Goal: Information Seeking & Learning: Learn about a topic

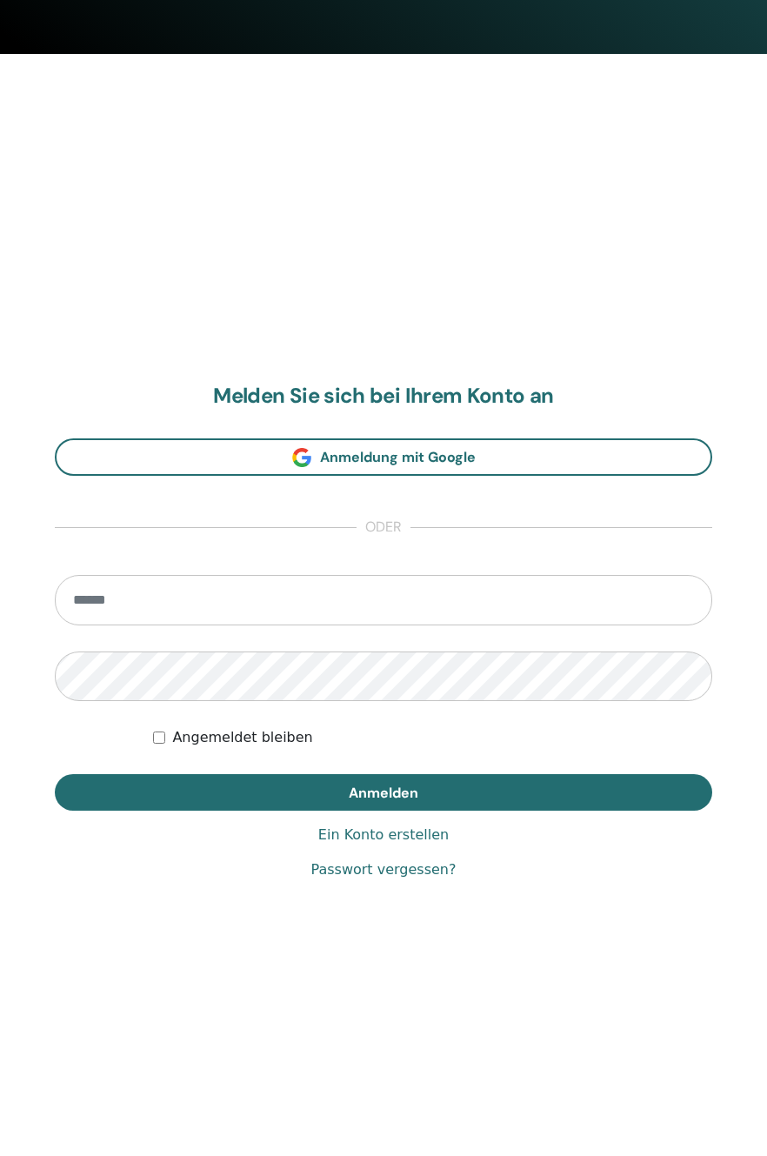
scroll to position [1102, 0]
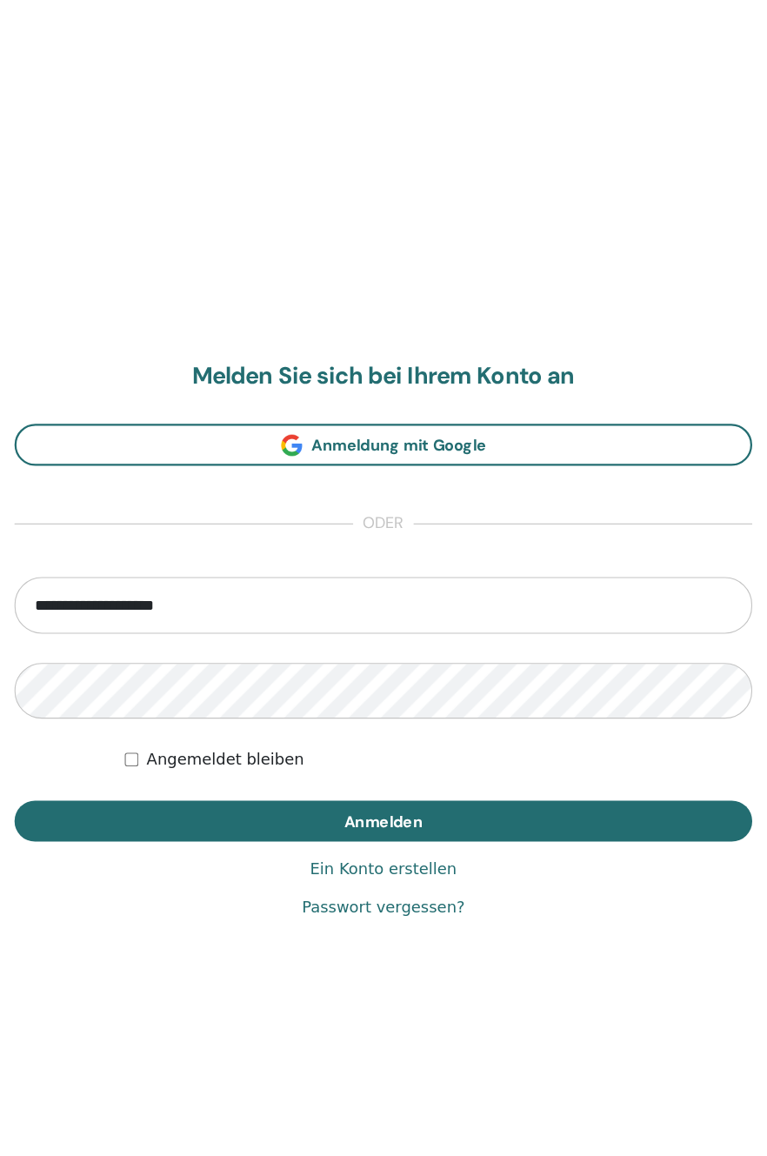
type input "**********"
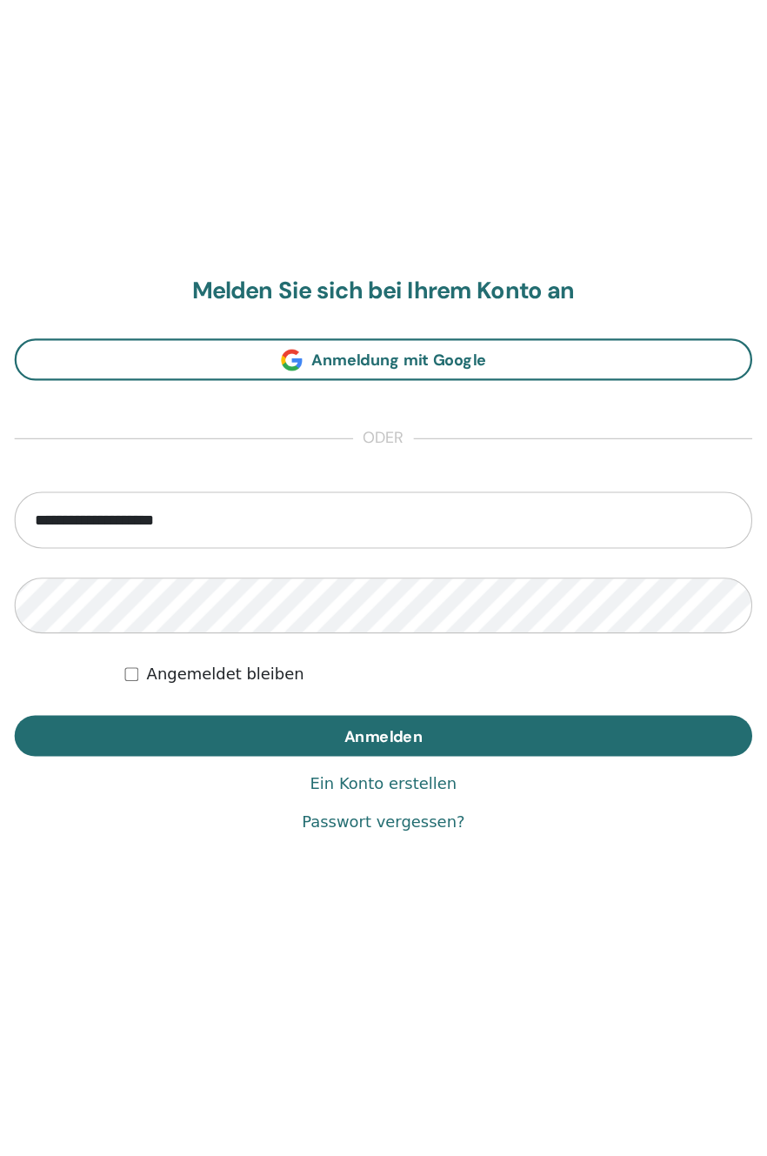
click at [397, 790] on span "Anmelden" at bounding box center [384, 792] width 70 height 18
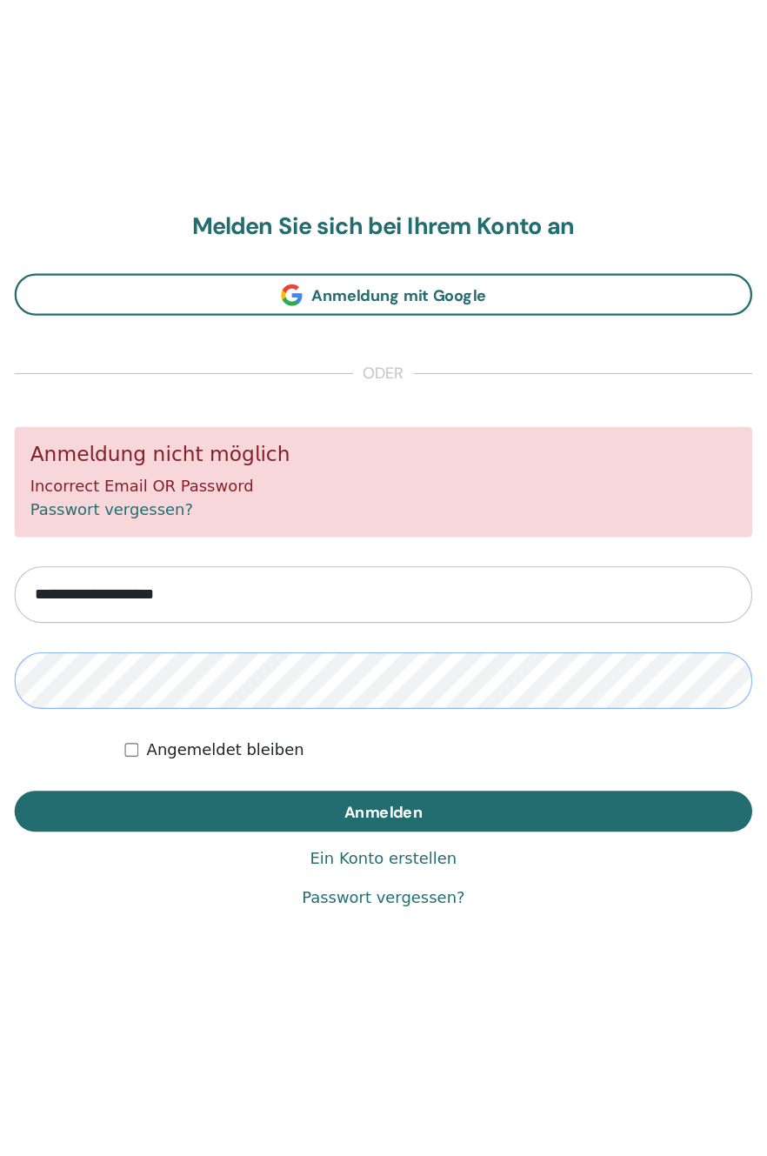
scroll to position [1102, 0]
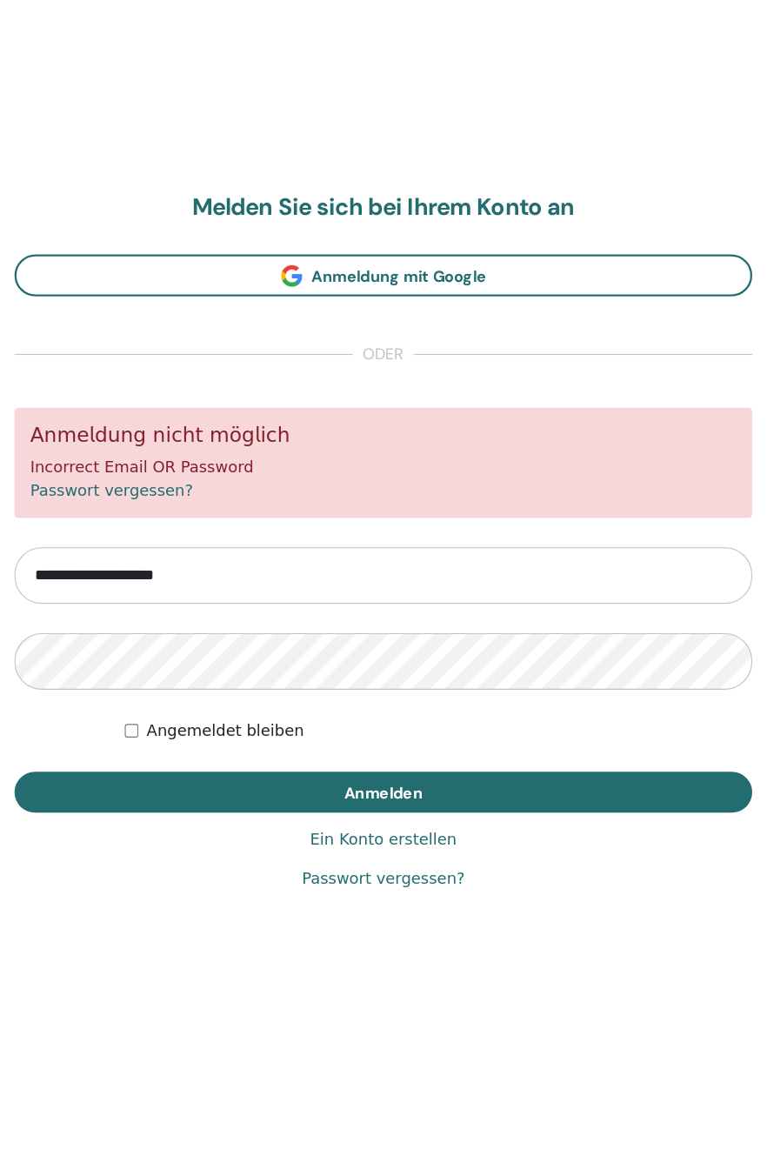
click at [395, 867] on button "Anmelden" at bounding box center [383, 855] width 657 height 37
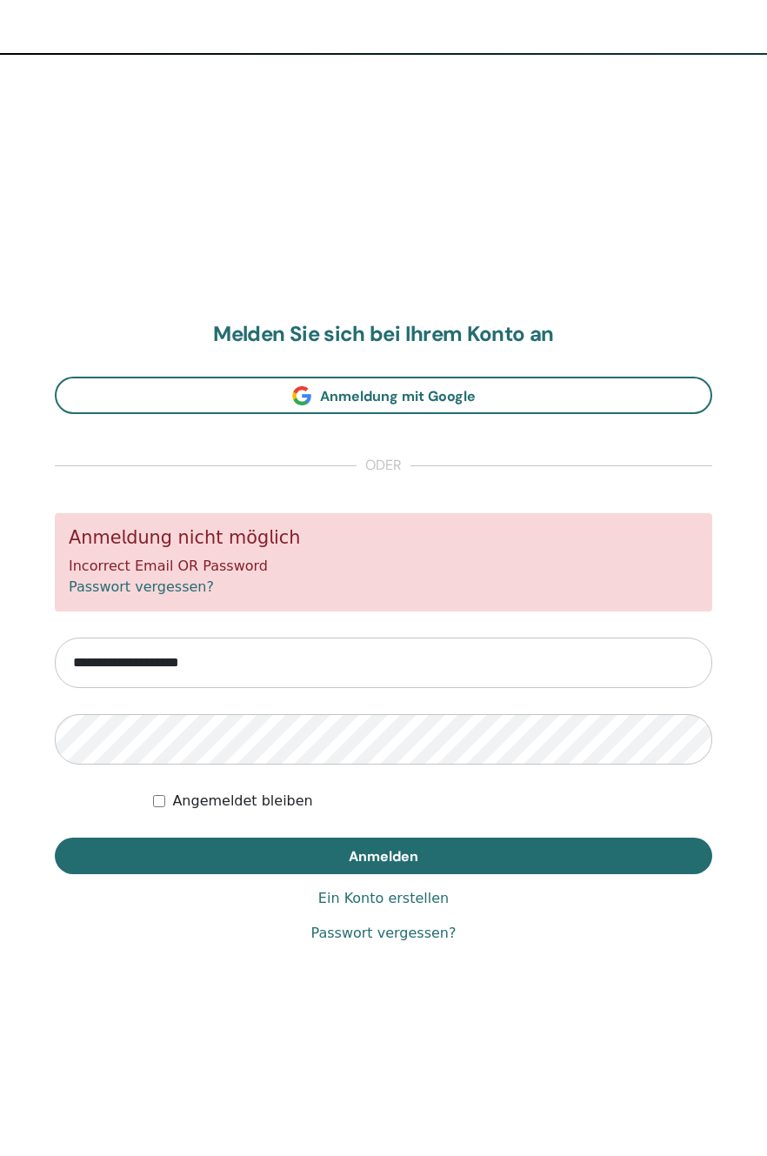
scroll to position [1102, 0]
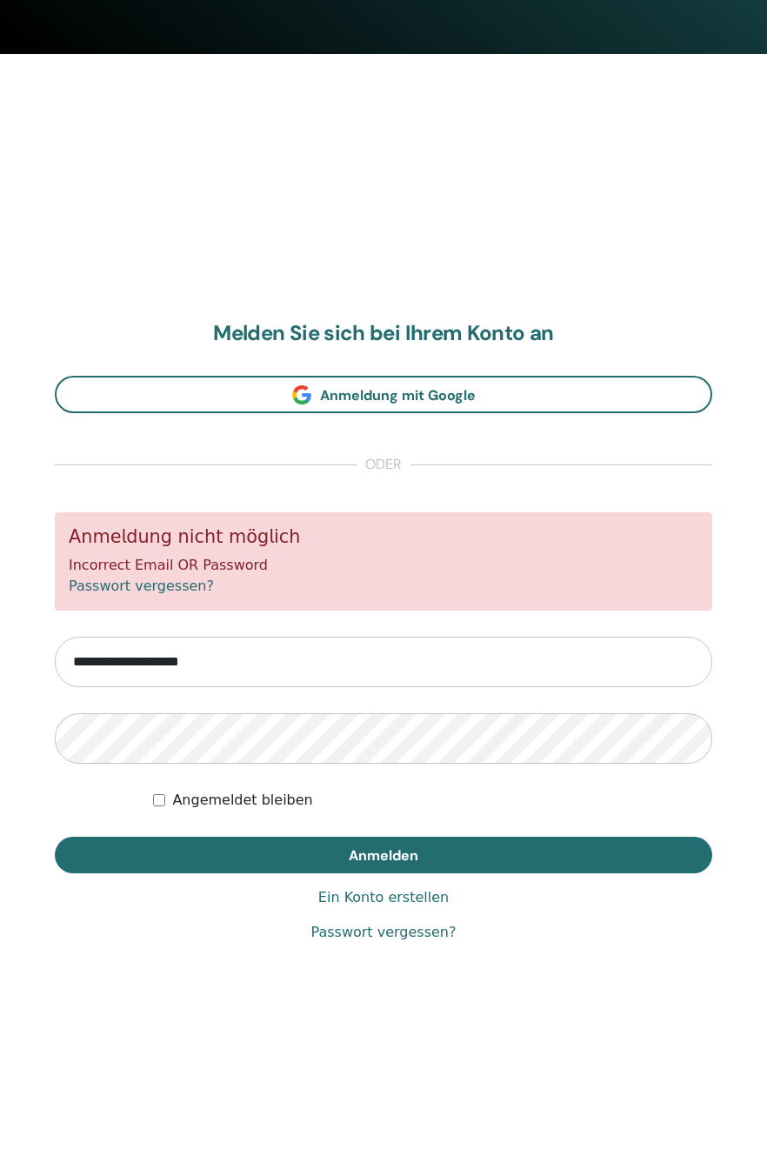
click at [281, 663] on input "**********" at bounding box center [383, 662] width 657 height 50
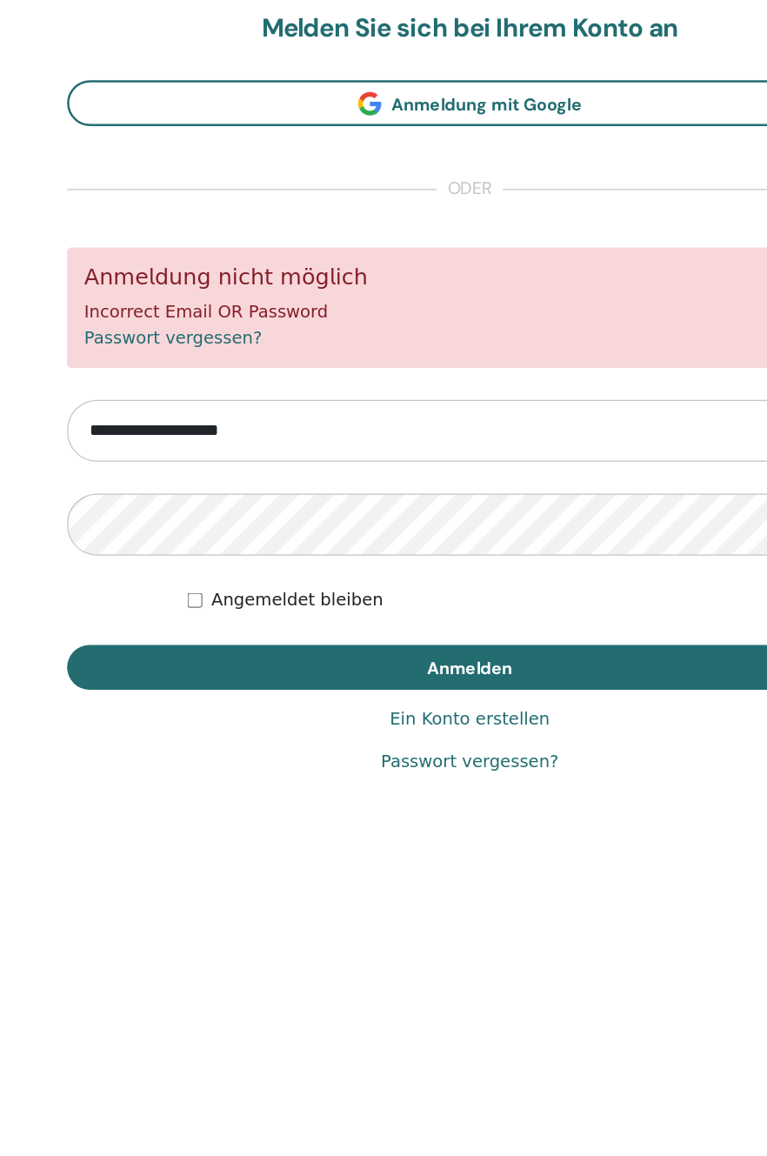
click at [417, 854] on span "Anmelden" at bounding box center [384, 855] width 70 height 18
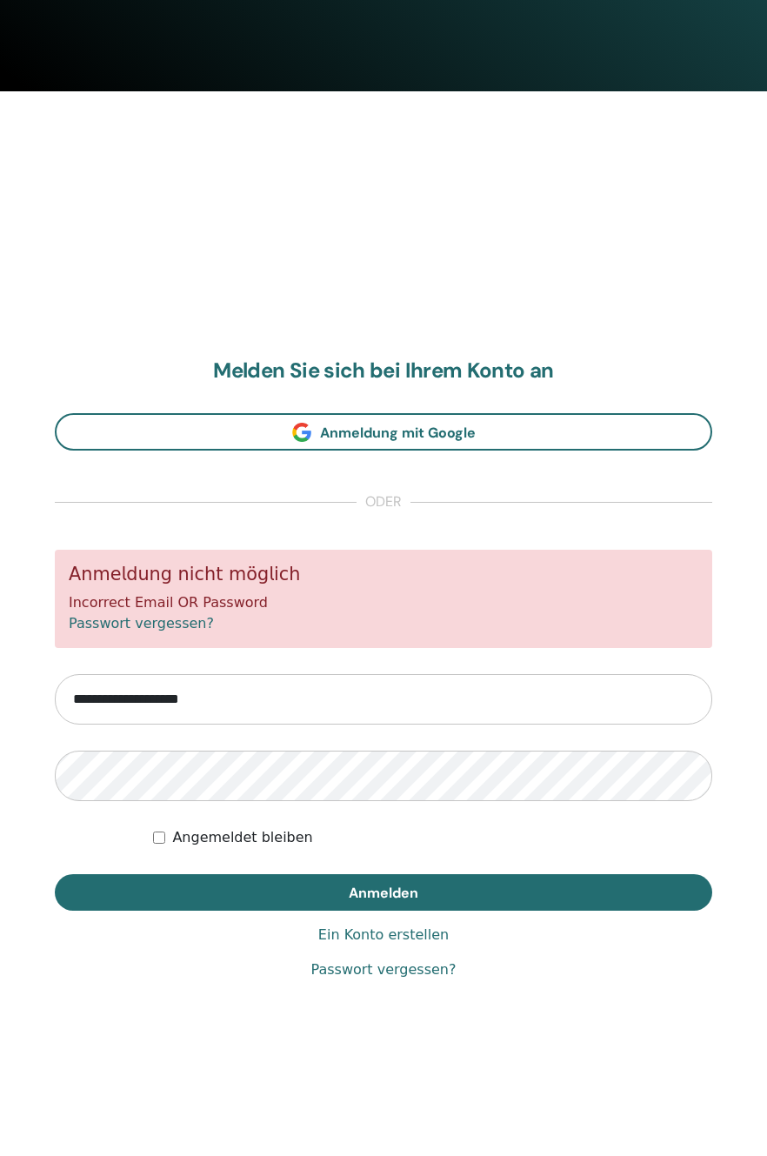
scroll to position [1043, 0]
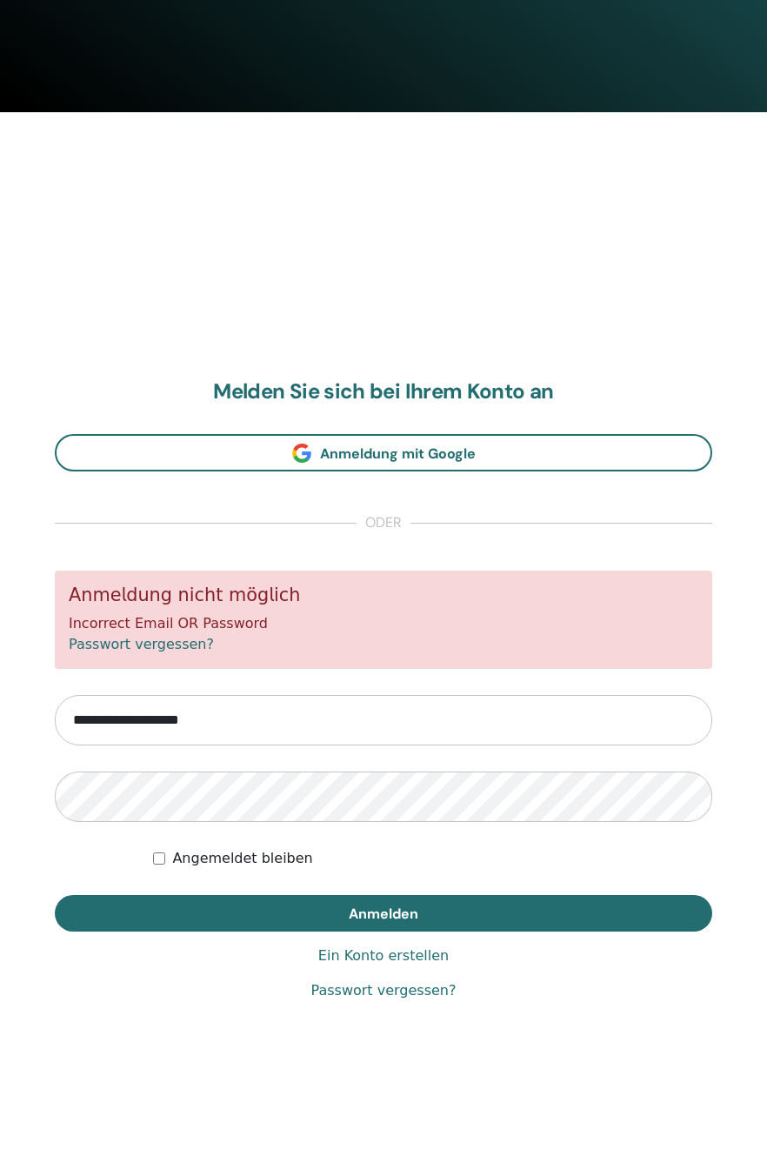
click at [300, 720] on input "**********" at bounding box center [383, 720] width 657 height 50
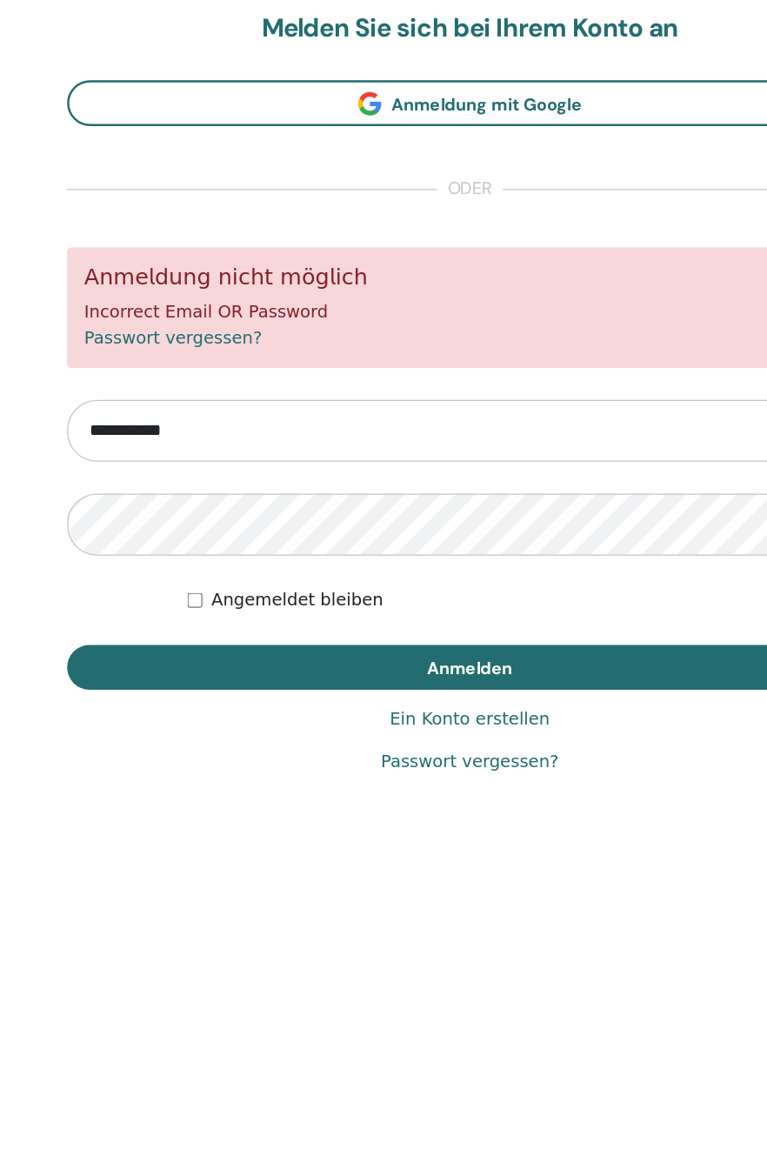
type input "**********"
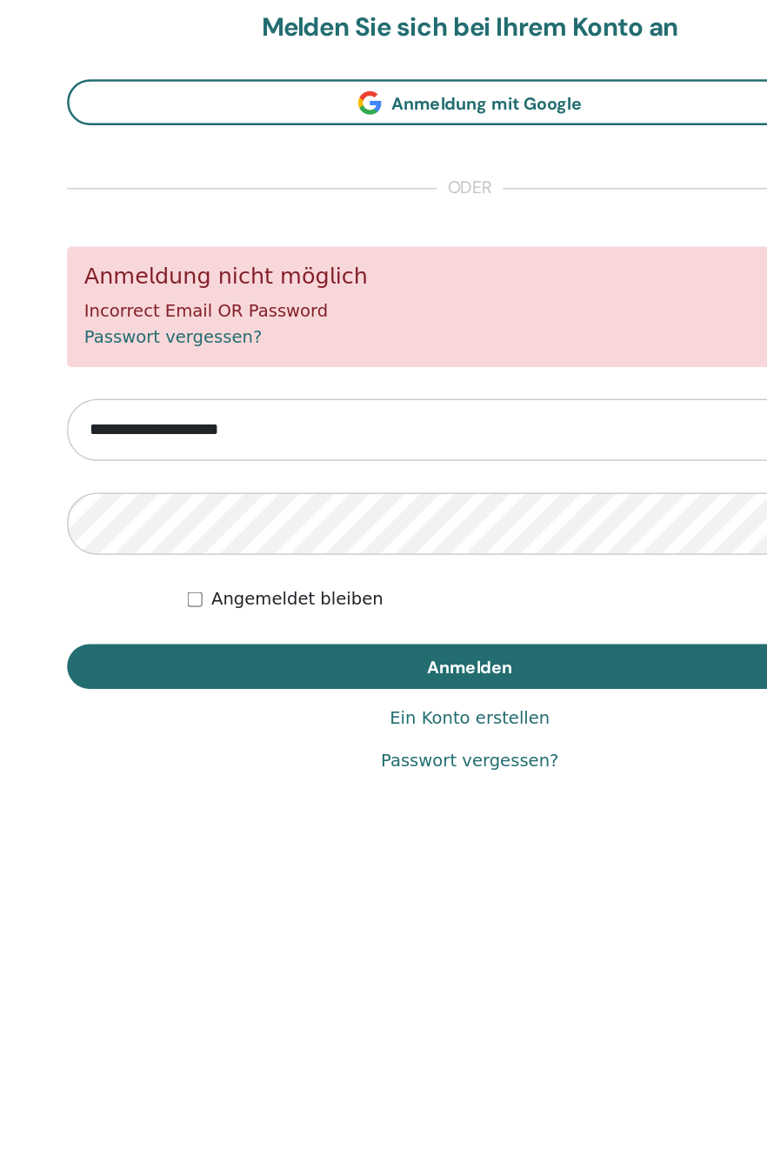
click at [420, 918] on button "Anmelden" at bounding box center [383, 913] width 657 height 37
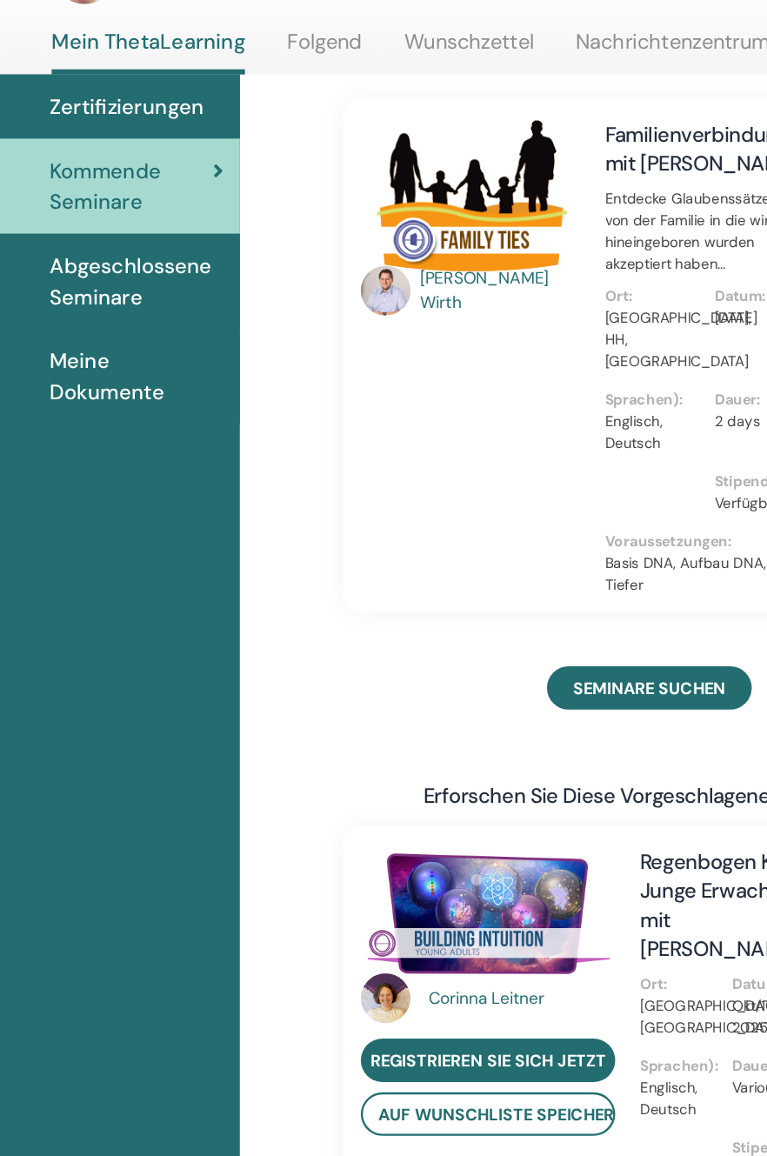
click at [164, 356] on span "Abgeschlossene Seminare" at bounding box center [174, 365] width 146 height 52
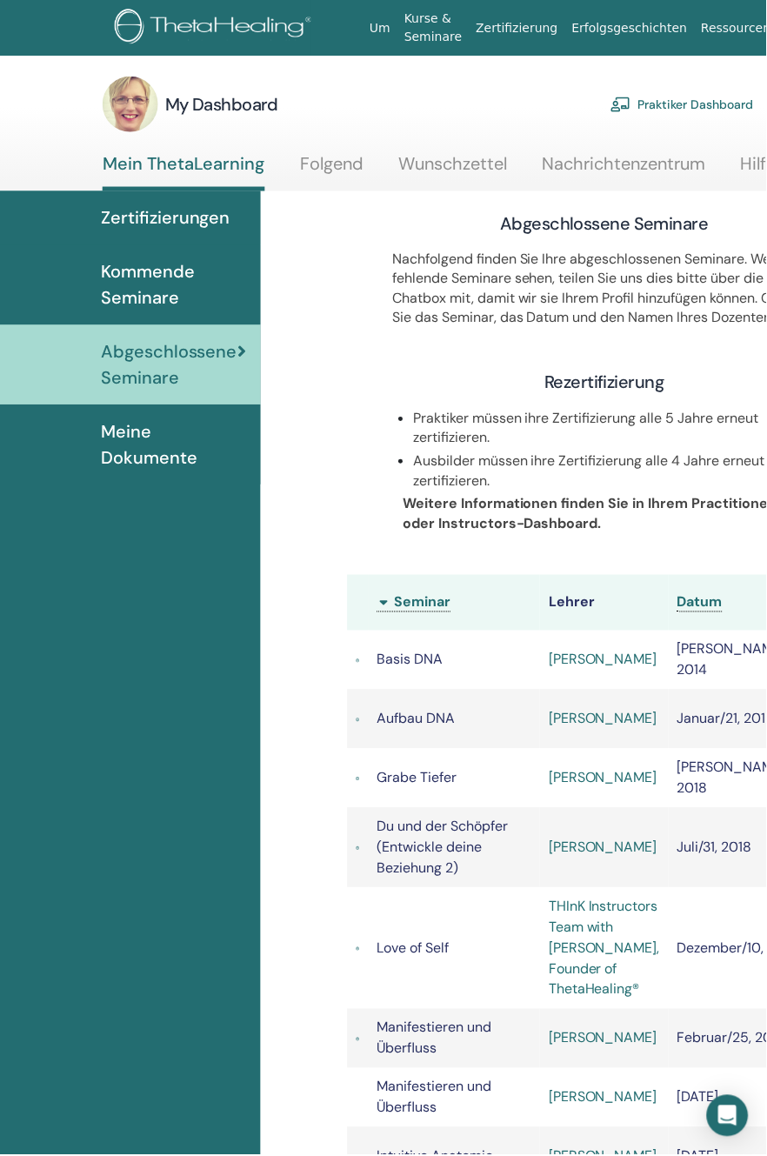
click at [177, 222] on span "Zertifizierungen" at bounding box center [166, 218] width 130 height 26
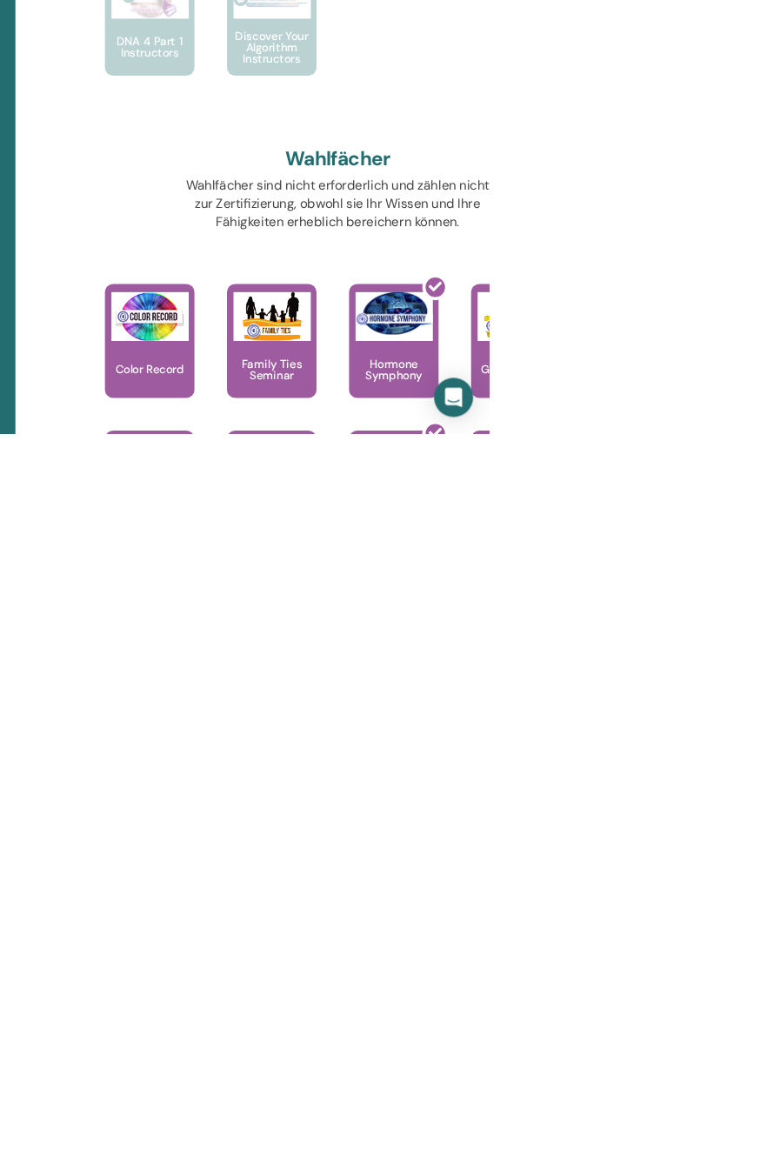
scroll to position [1177, 0]
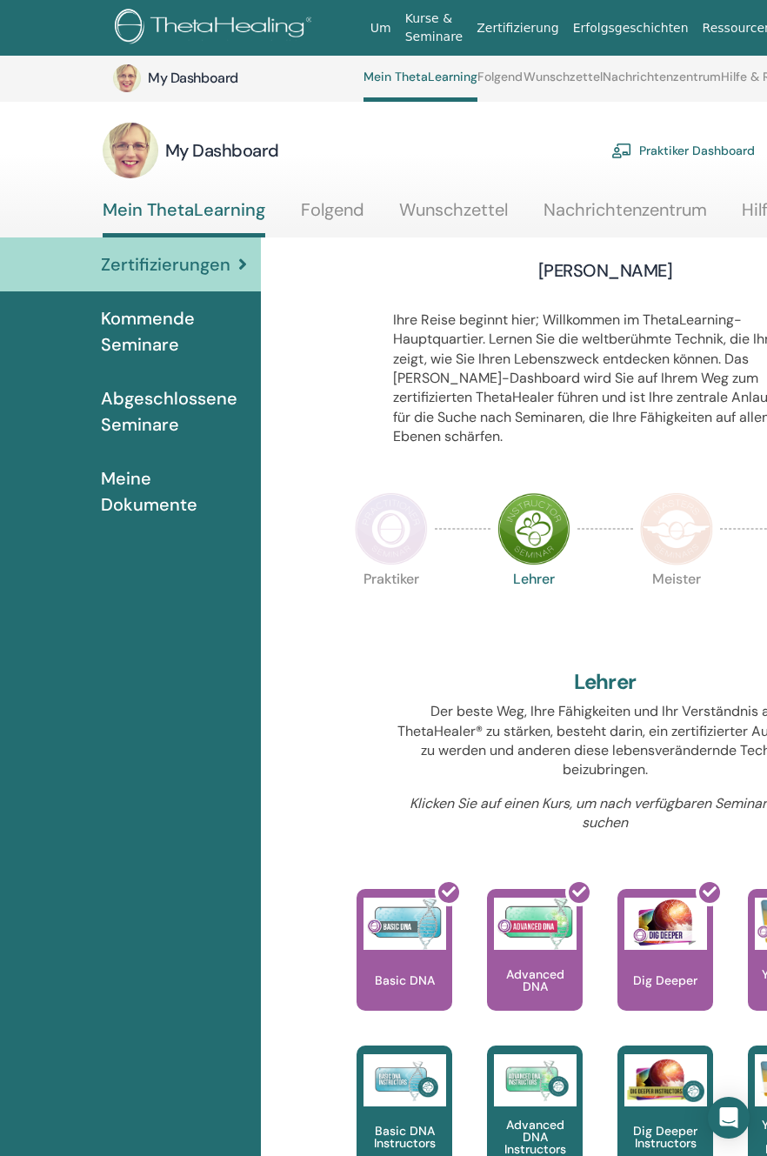
scroll to position [1449, 0]
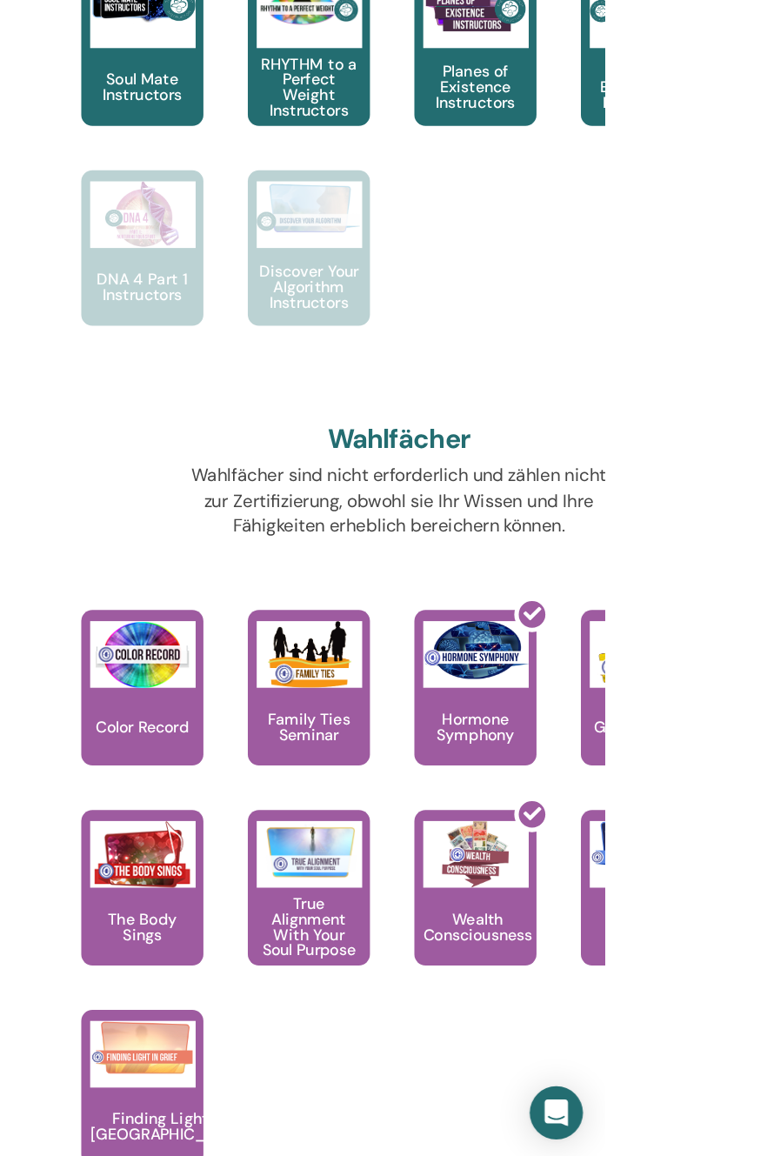
click at [547, 947] on p "True Alignment With Your Soul Purpose" at bounding box center [535, 971] width 96 height 49
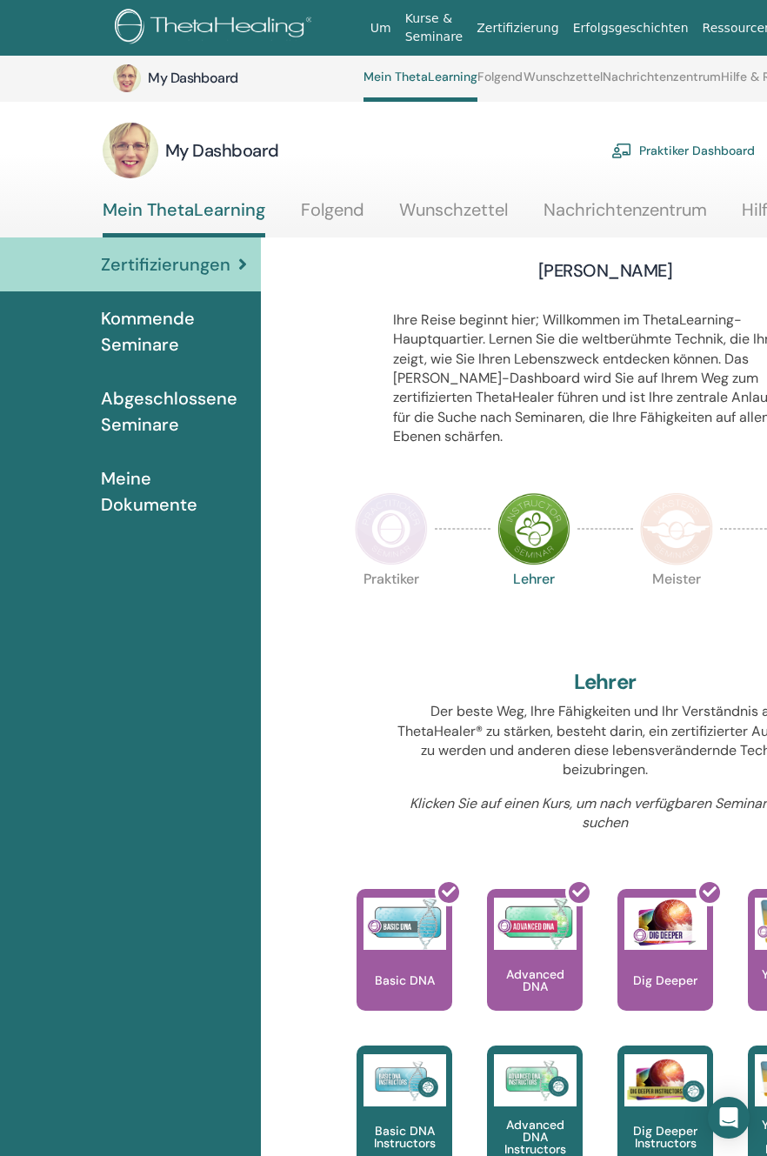
scroll to position [1449, 0]
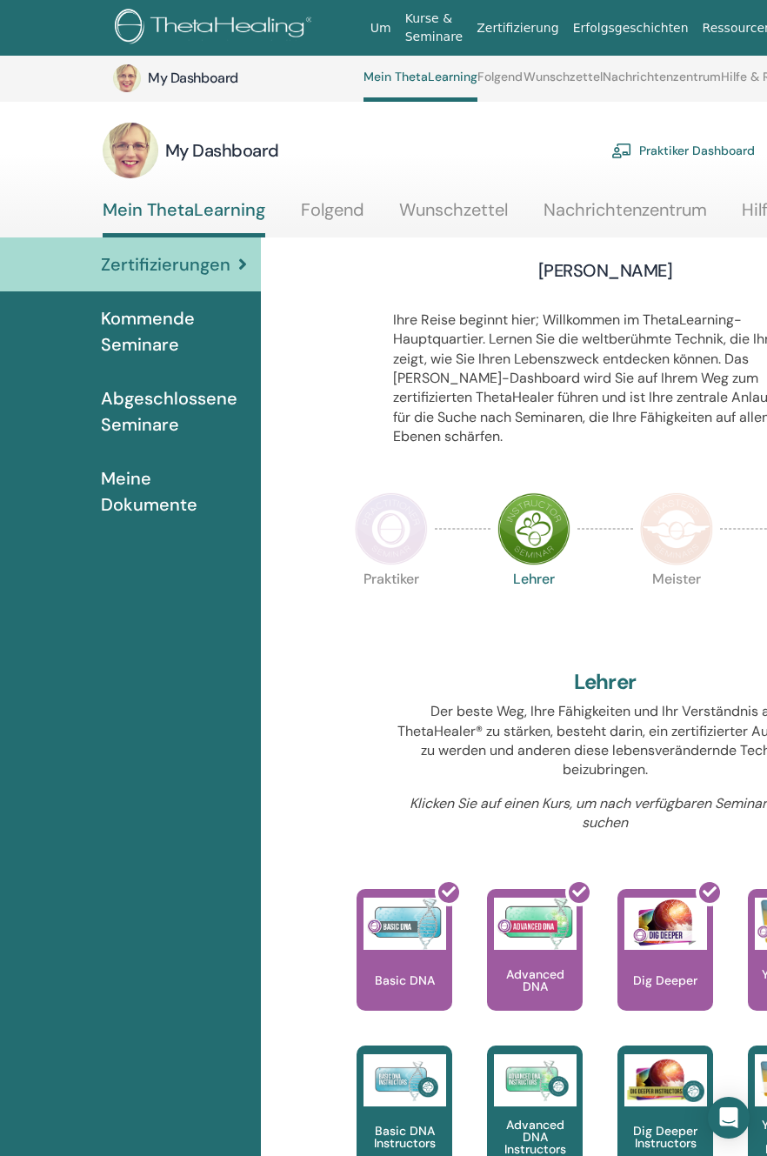
scroll to position [1465, 0]
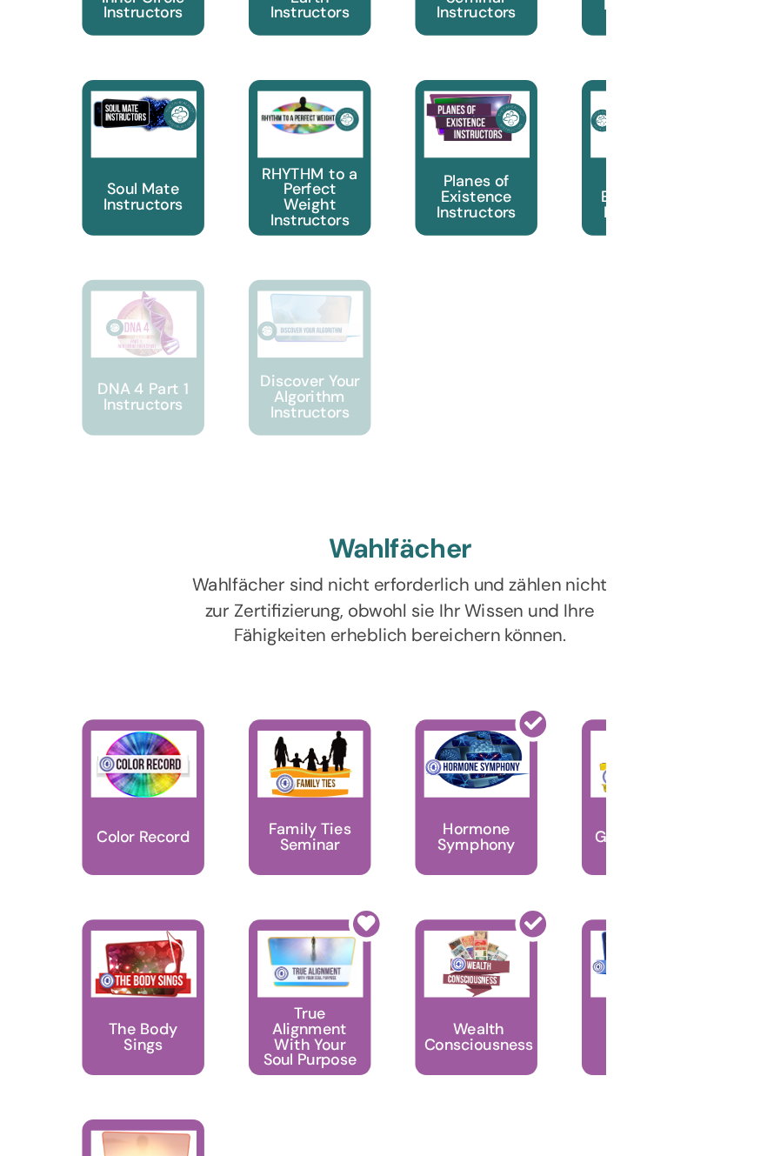
click at [446, 924] on img at bounding box center [404, 898] width 83 height 52
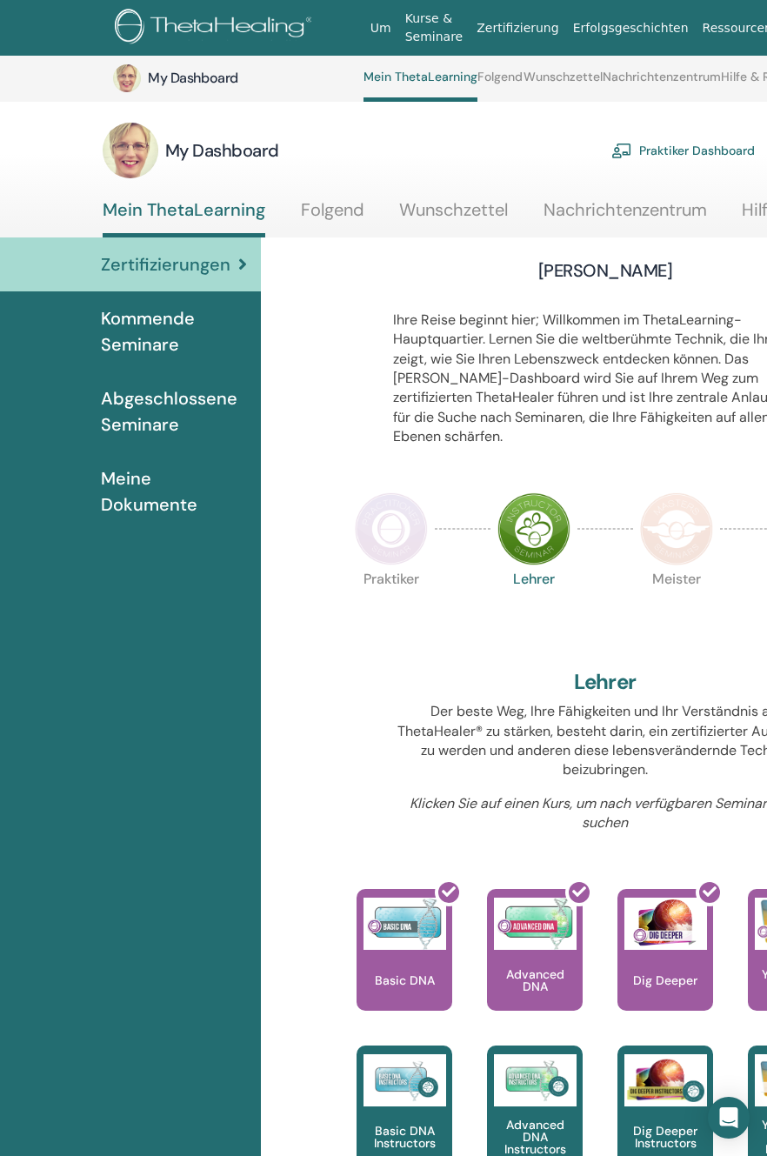
scroll to position [1553, 0]
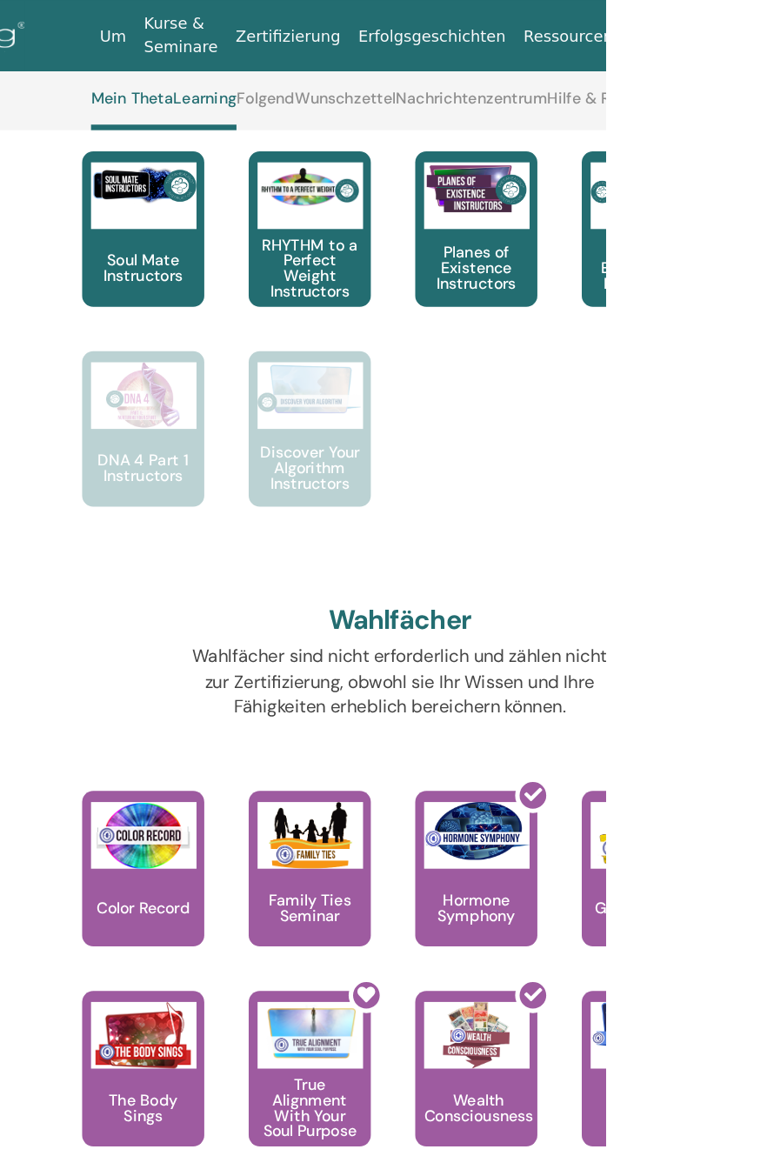
click at [383, 704] on p "Color Record" at bounding box center [404, 710] width 87 height 12
click at [403, 633] on img at bounding box center [404, 654] width 83 height 52
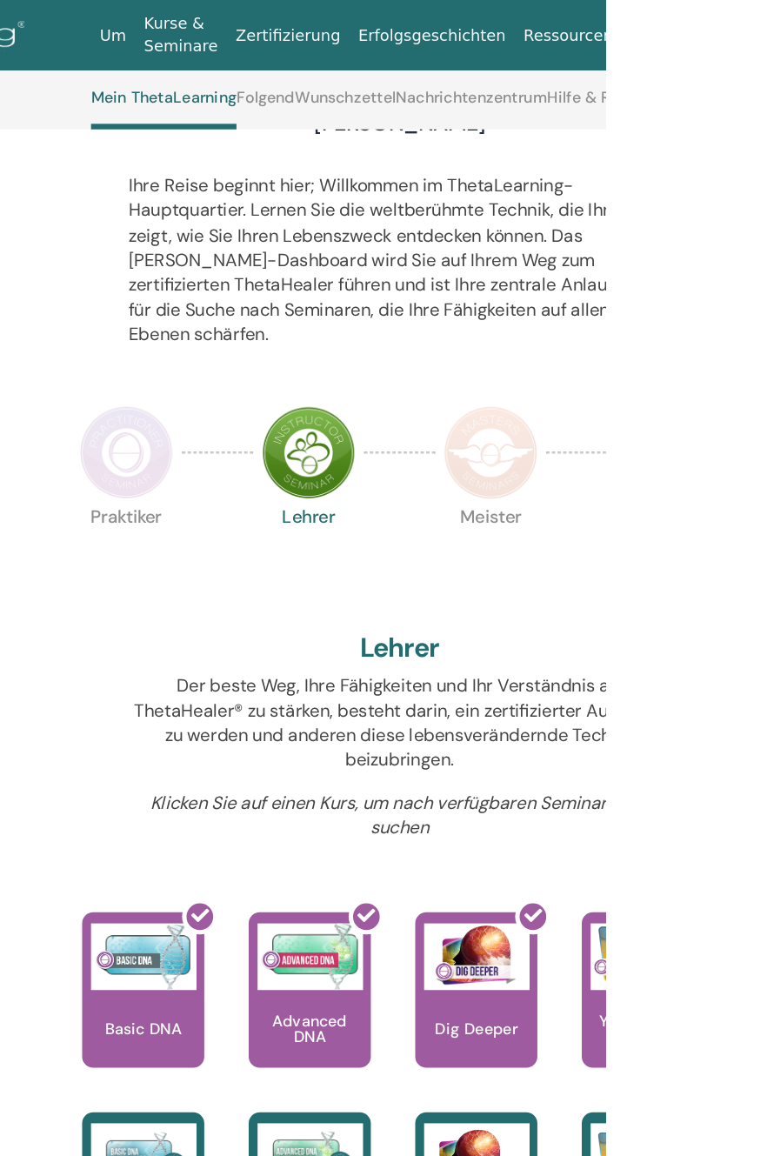
scroll to position [168, 0]
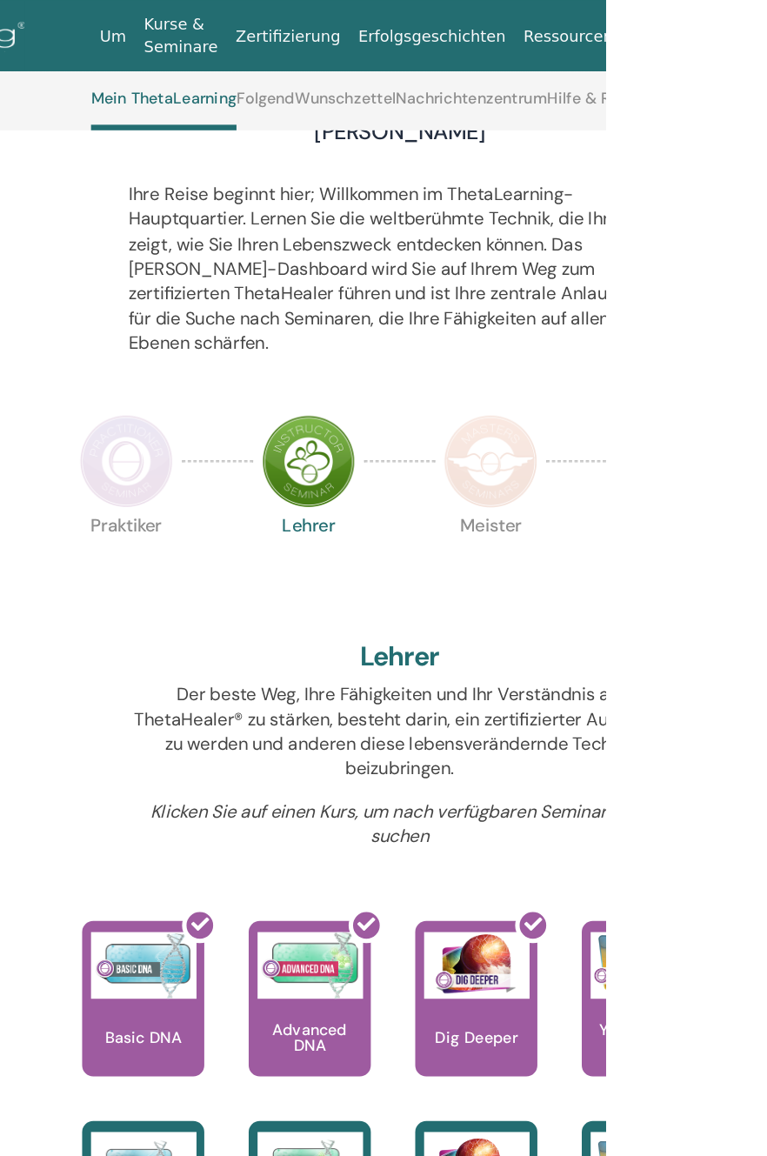
click at [410, 334] on img at bounding box center [391, 360] width 73 height 73
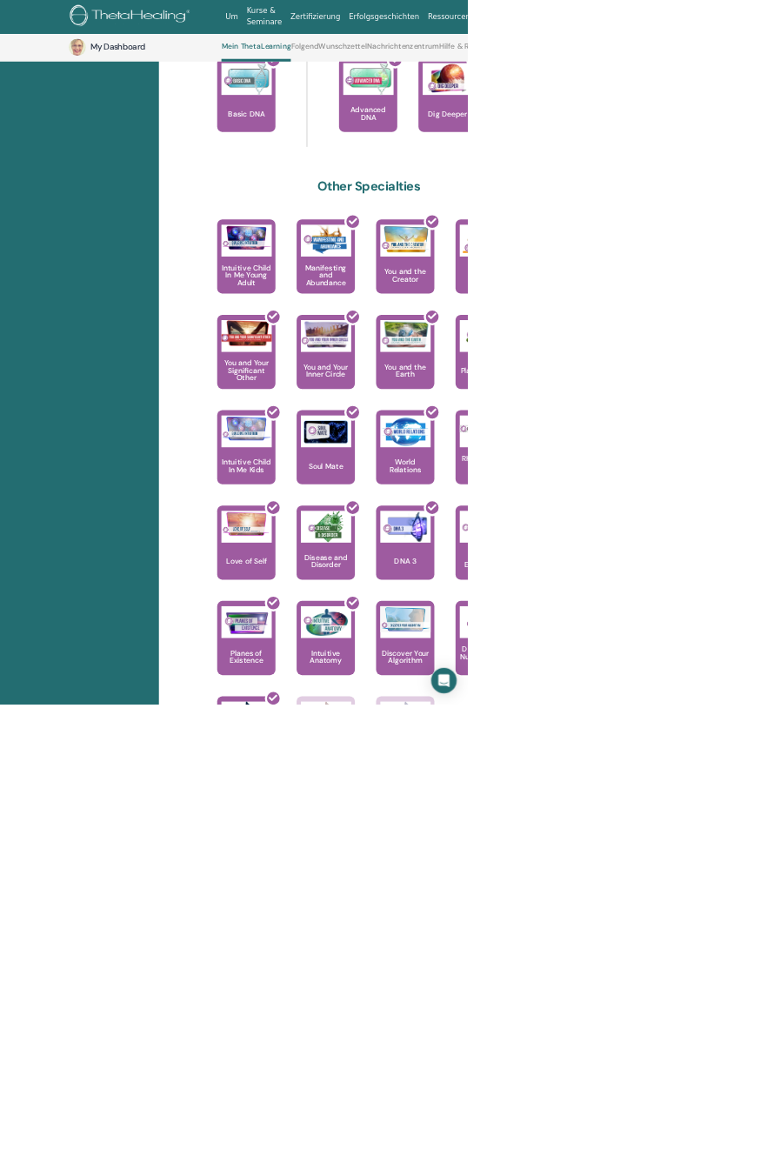
scroll to position [770, 0]
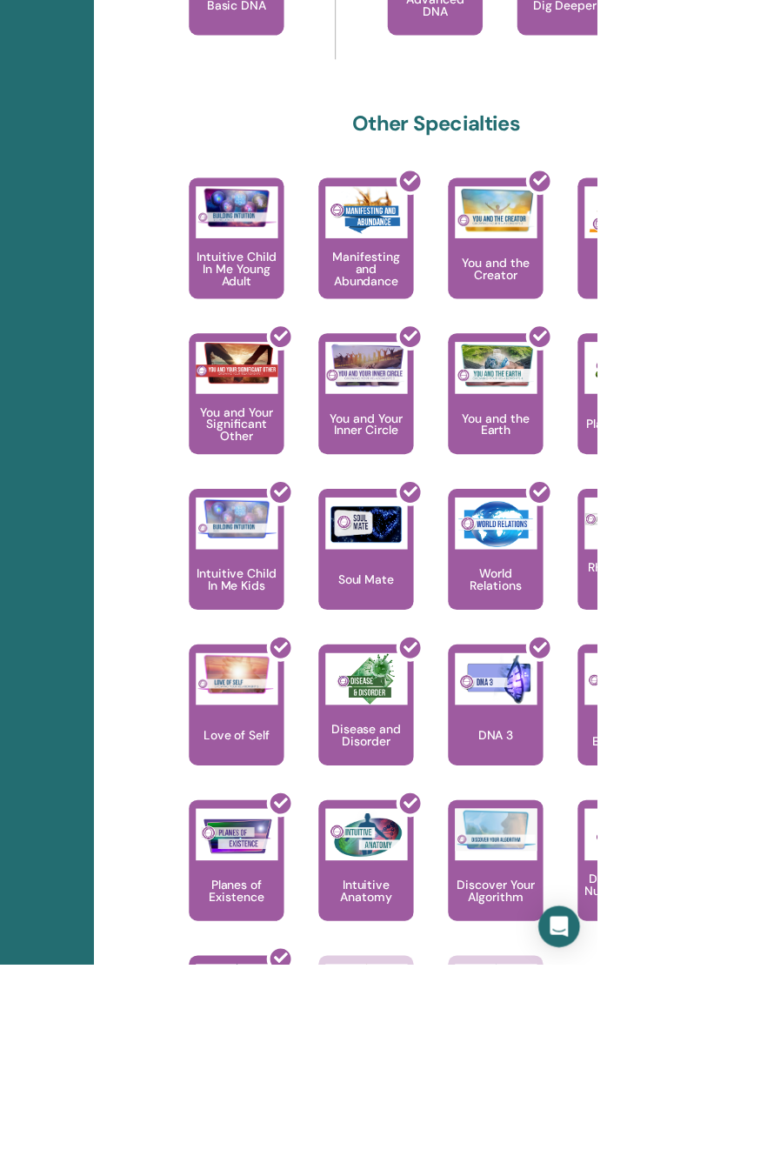
click at [713, 1094] on p "Discover Your Algorithm" at bounding box center [665, 1082] width 96 height 24
